Goal: Transaction & Acquisition: Purchase product/service

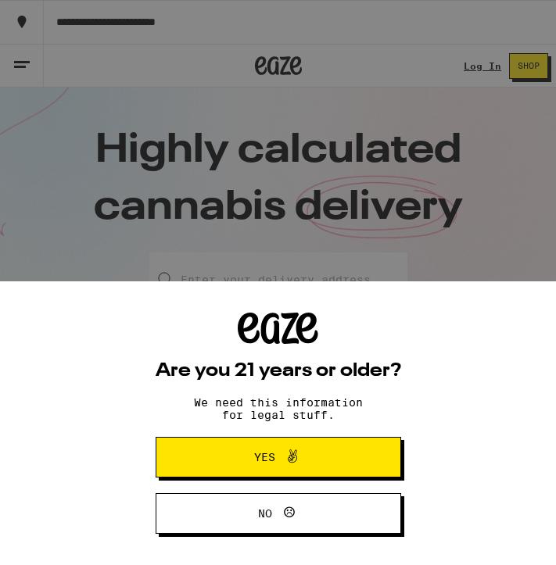
click at [298, 456] on icon at bounding box center [292, 456] width 19 height 19
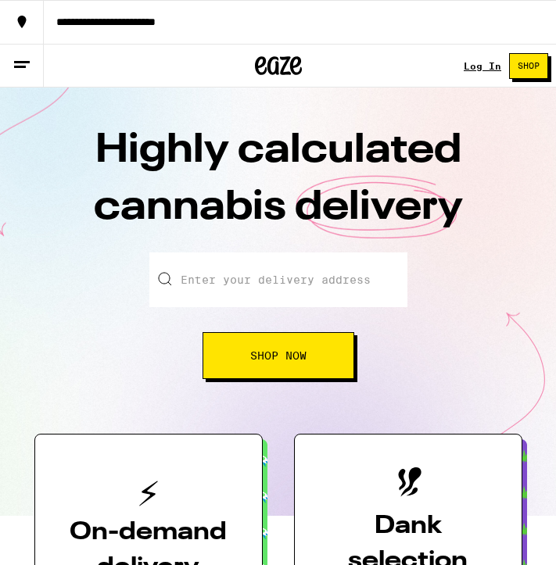
click at [19, 58] on icon at bounding box center [22, 64] width 19 height 19
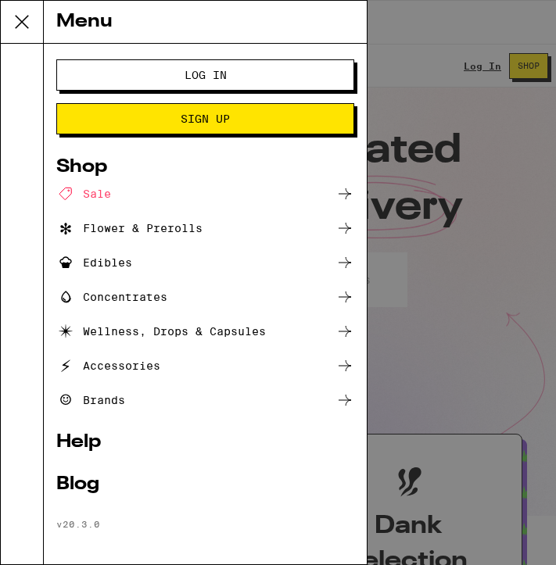
click at [122, 369] on div "Accessories" at bounding box center [108, 365] width 104 height 19
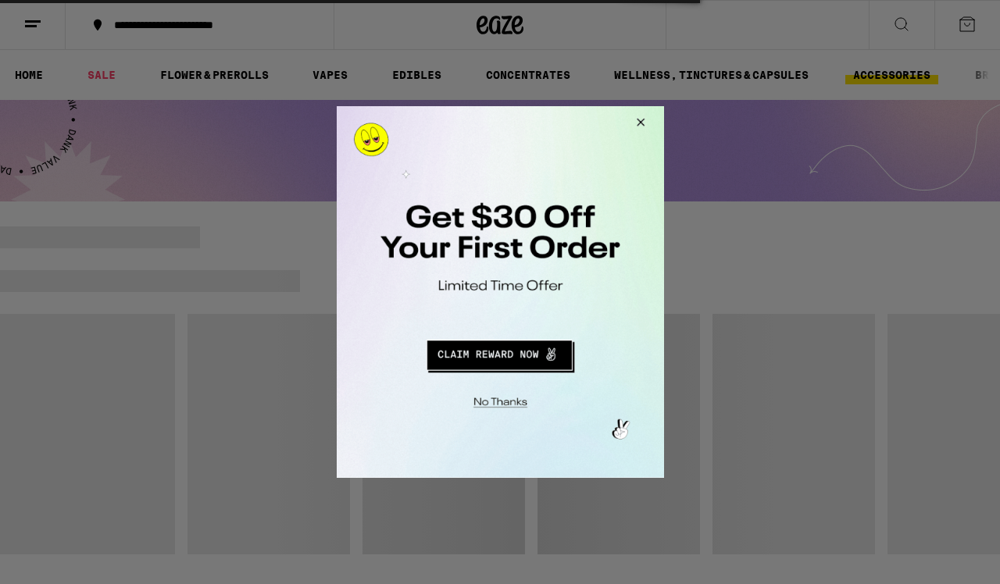
click at [507, 405] on button "Close Modal" at bounding box center [497, 400] width 318 height 24
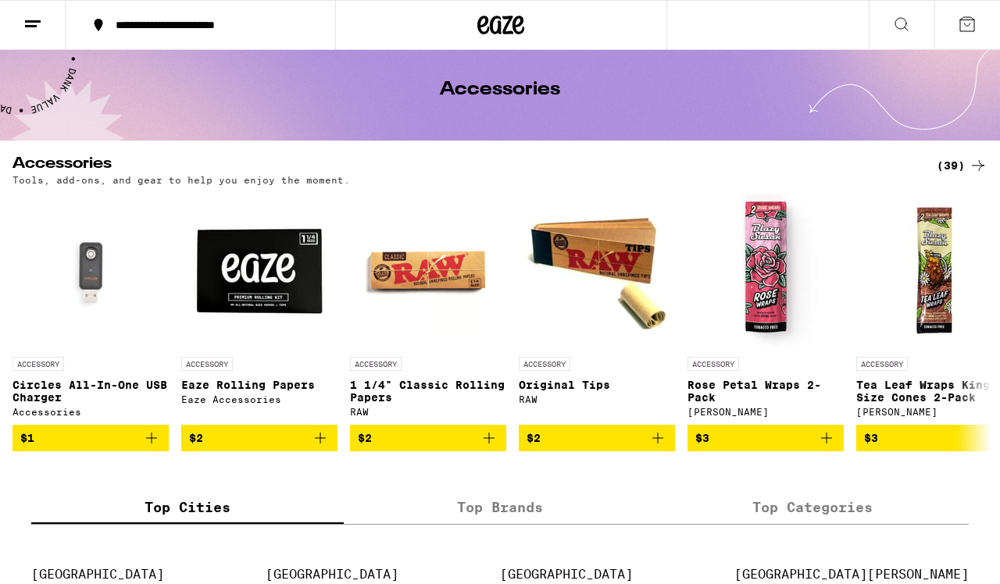
scroll to position [59, 0]
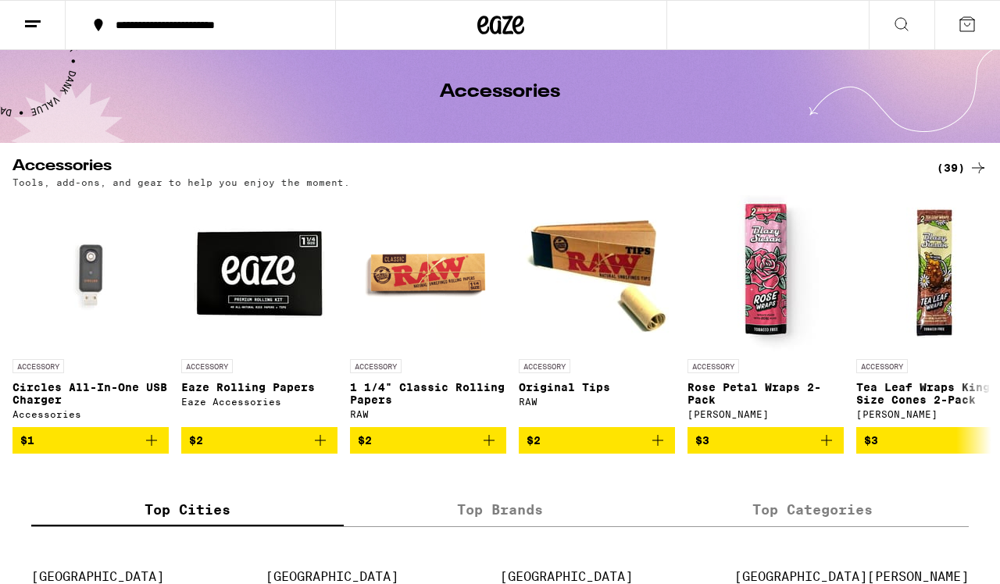
click at [555, 168] on icon at bounding box center [978, 168] width 19 height 19
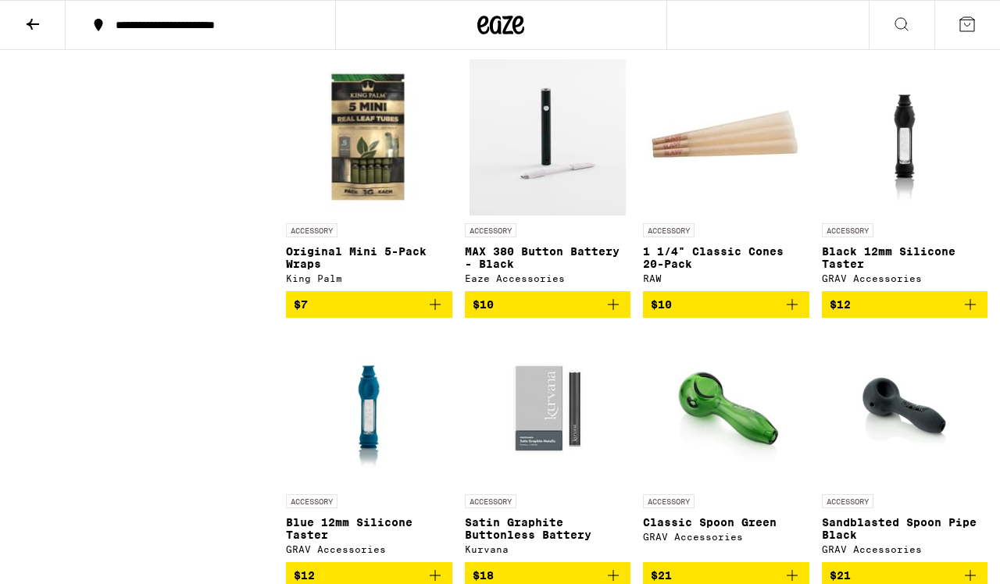
scroll to position [1240, 0]
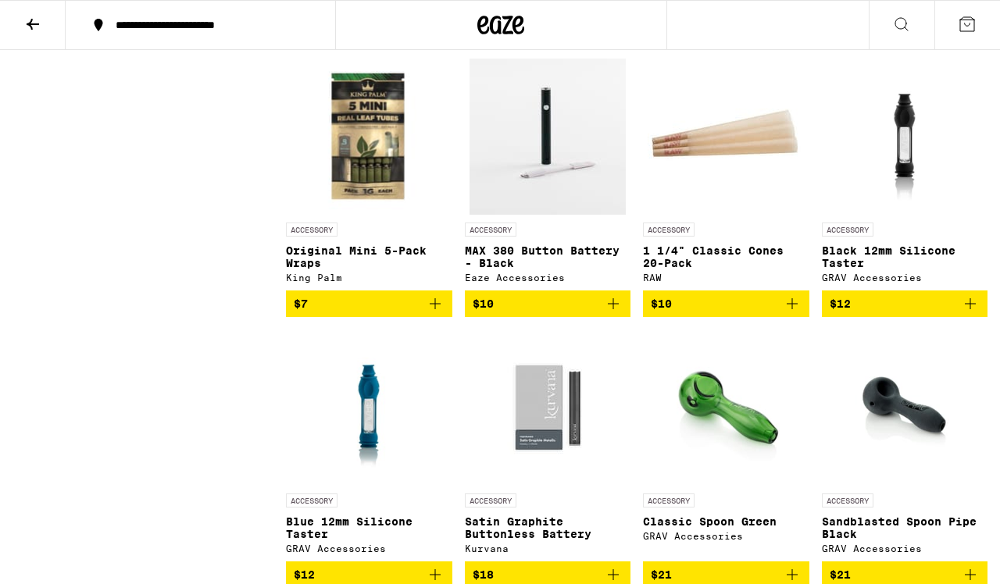
click at [548, 170] on img "Open page for MAX 380 Button Battery - Black from Eaze Accessories" at bounding box center [548, 137] width 156 height 156
